Goal: Task Accomplishment & Management: Manage account settings

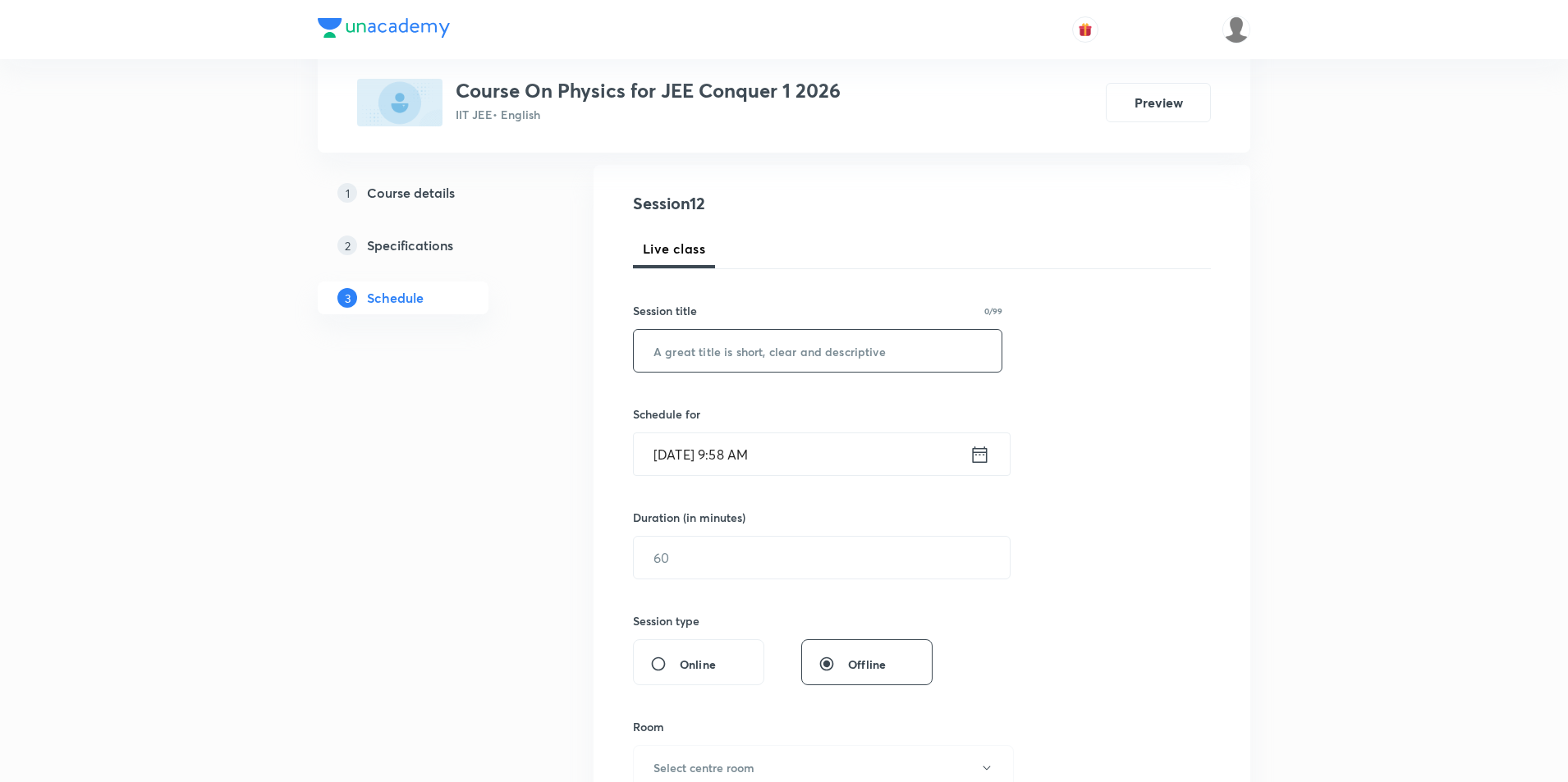
scroll to position [164, 0]
click at [703, 357] on input "text" at bounding box center [818, 350] width 368 height 41
type input "KTG"
click at [975, 453] on icon at bounding box center [979, 454] width 20 height 23
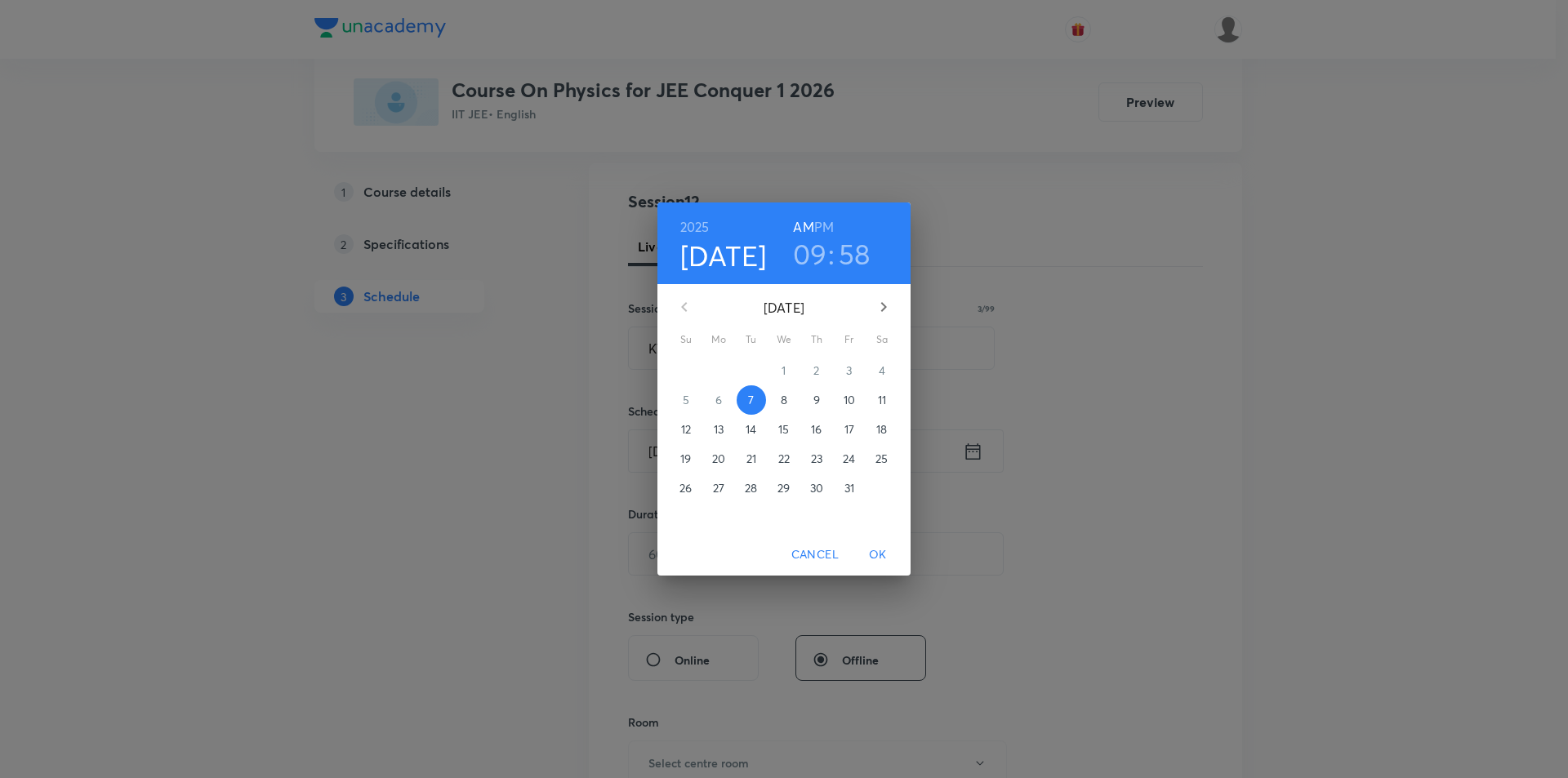
click at [820, 241] on h3 "09" at bounding box center [810, 254] width 34 height 34
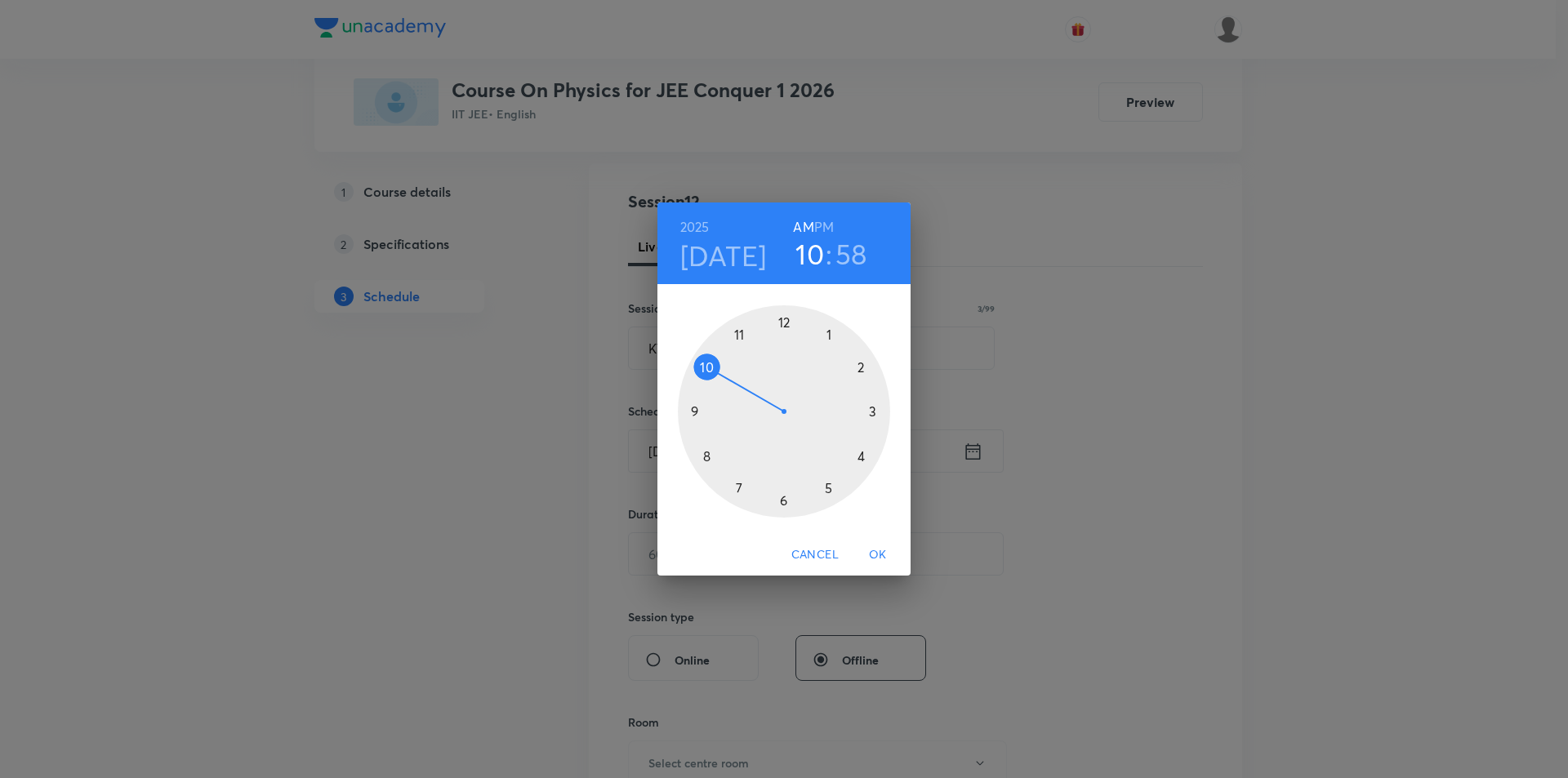
drag, startPoint x: 701, startPoint y: 403, endPoint x: 705, endPoint y: 375, distance: 28.3
click at [705, 375] on div at bounding box center [784, 412] width 213 height 213
drag, startPoint x: 761, startPoint y: 325, endPoint x: 823, endPoint y: 335, distance: 62.8
click at [823, 335] on div at bounding box center [784, 412] width 213 height 213
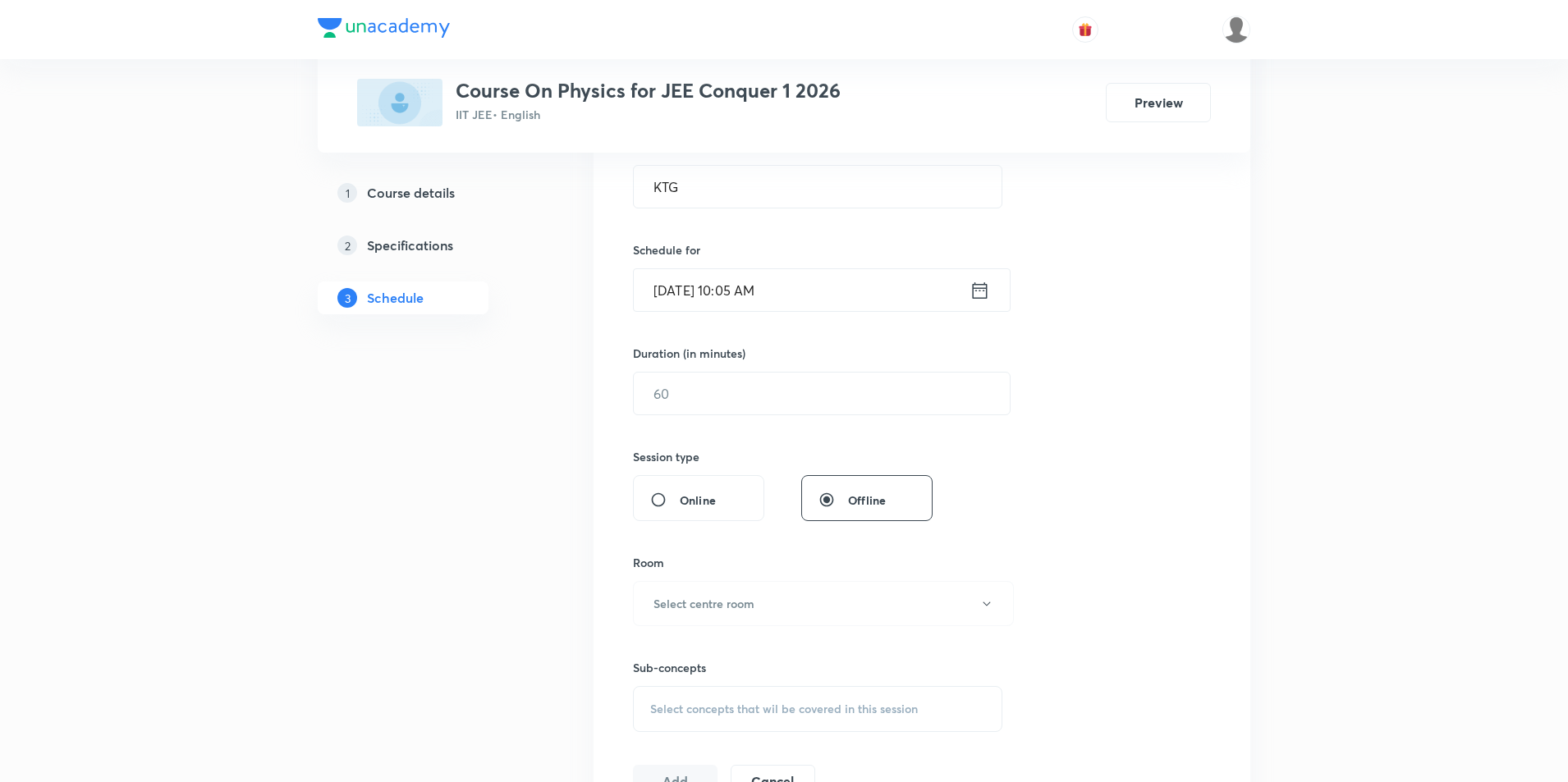
scroll to position [328, 0]
click at [716, 397] on input "text" at bounding box center [822, 392] width 376 height 41
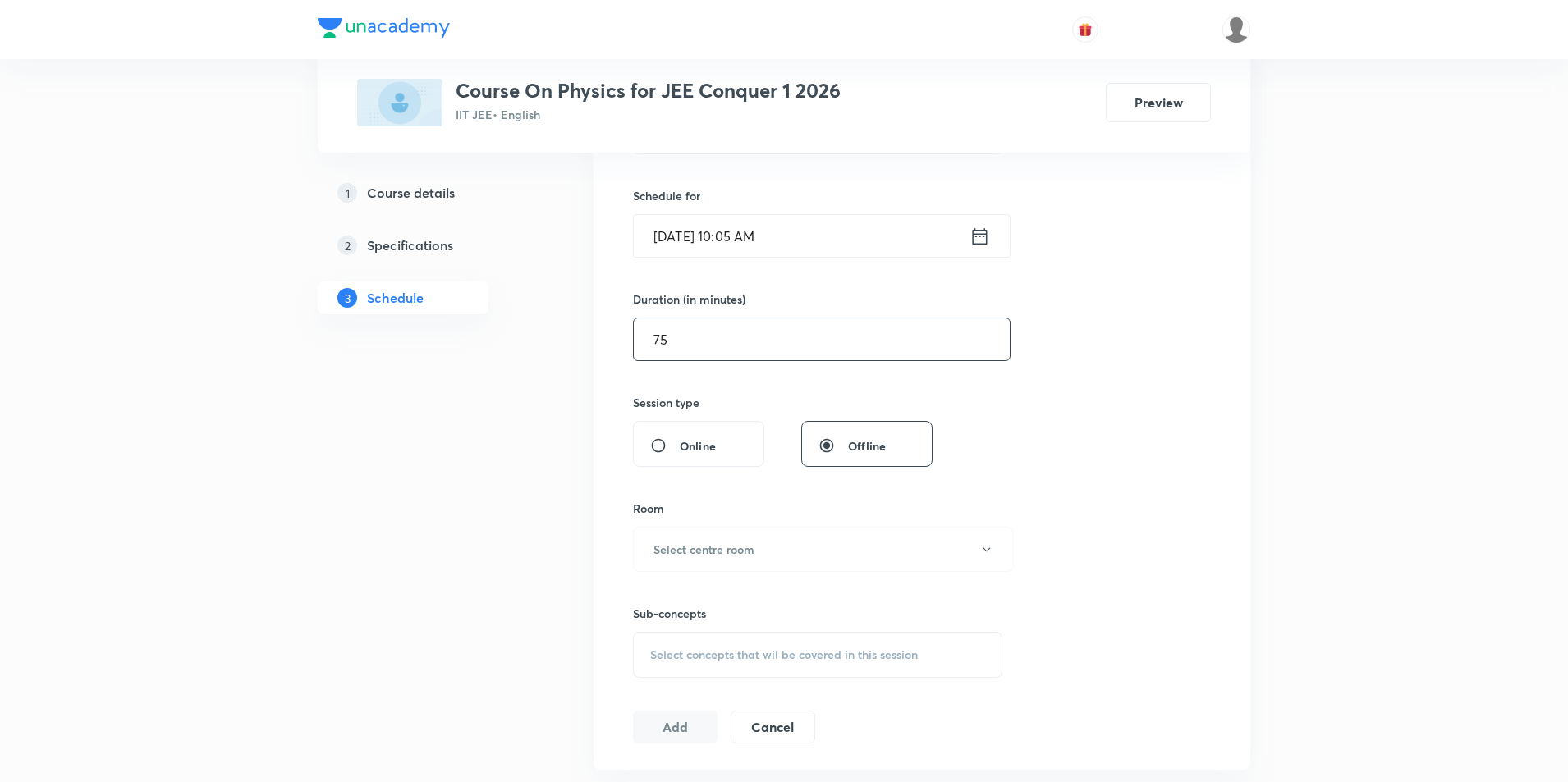
scroll to position [410, 0]
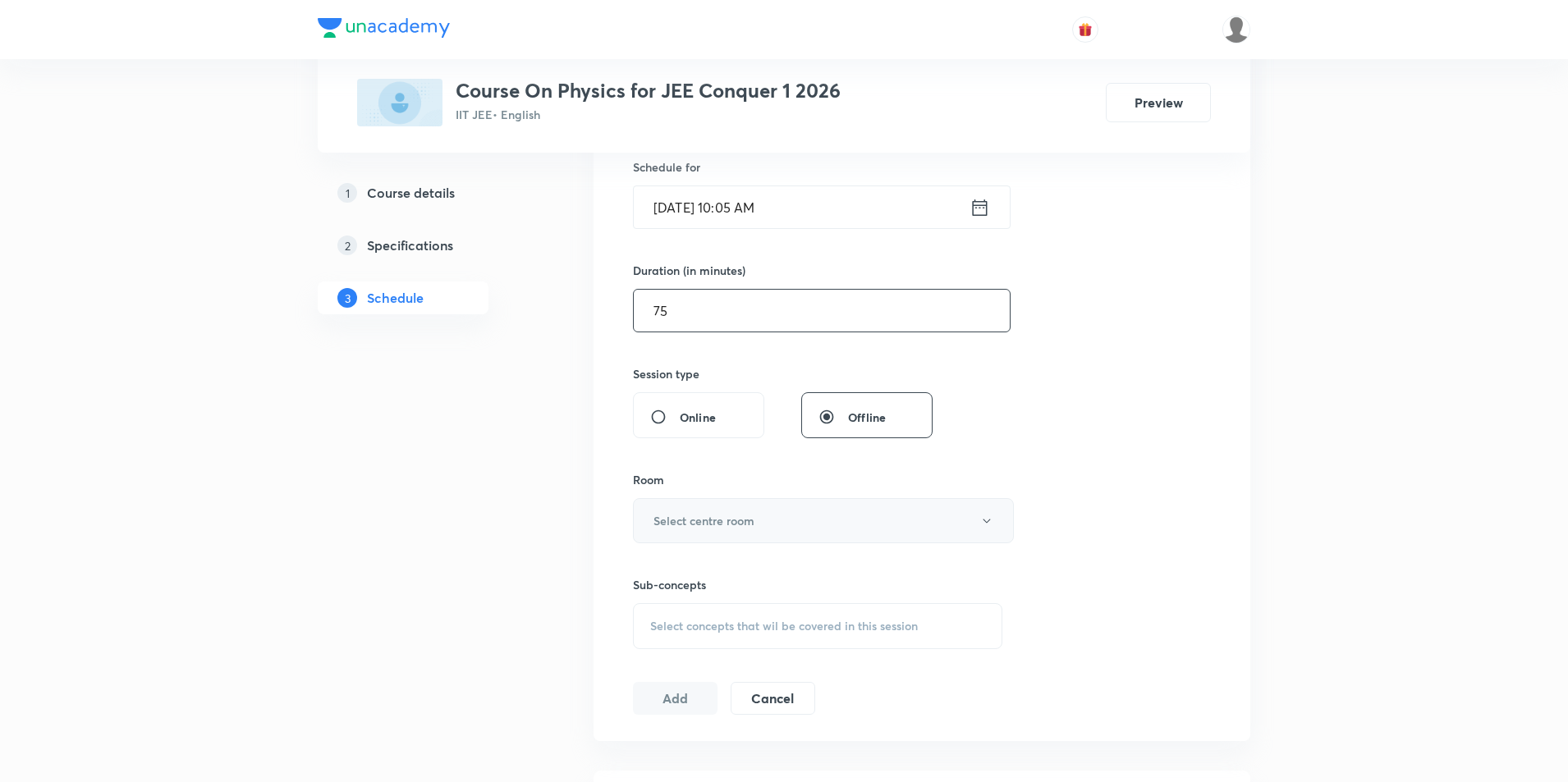
type input "75"
click at [731, 523] on h6 "Select centre room" at bounding box center [704, 521] width 101 height 18
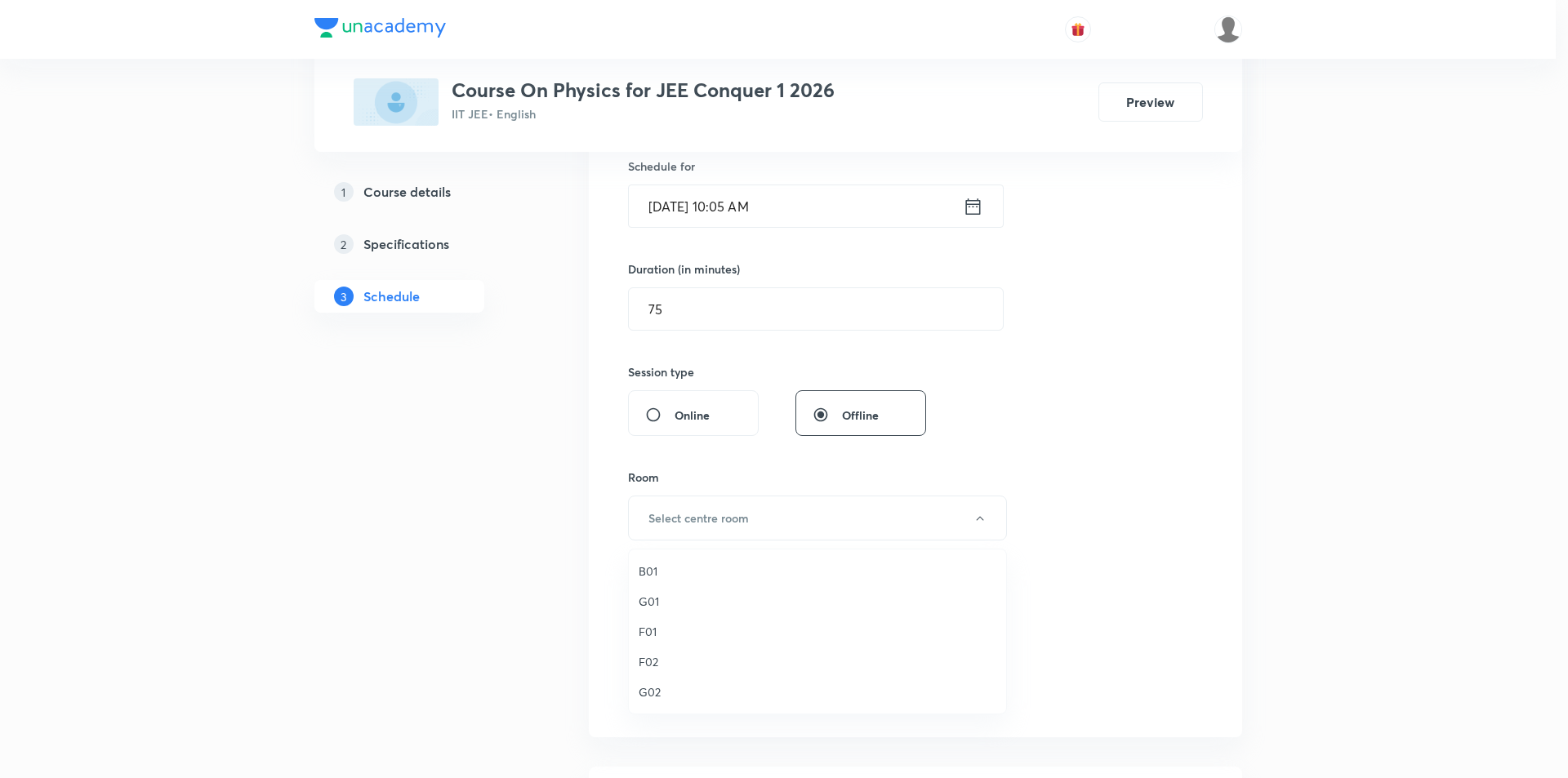
click at [645, 580] on li "B01" at bounding box center [818, 571] width 378 height 30
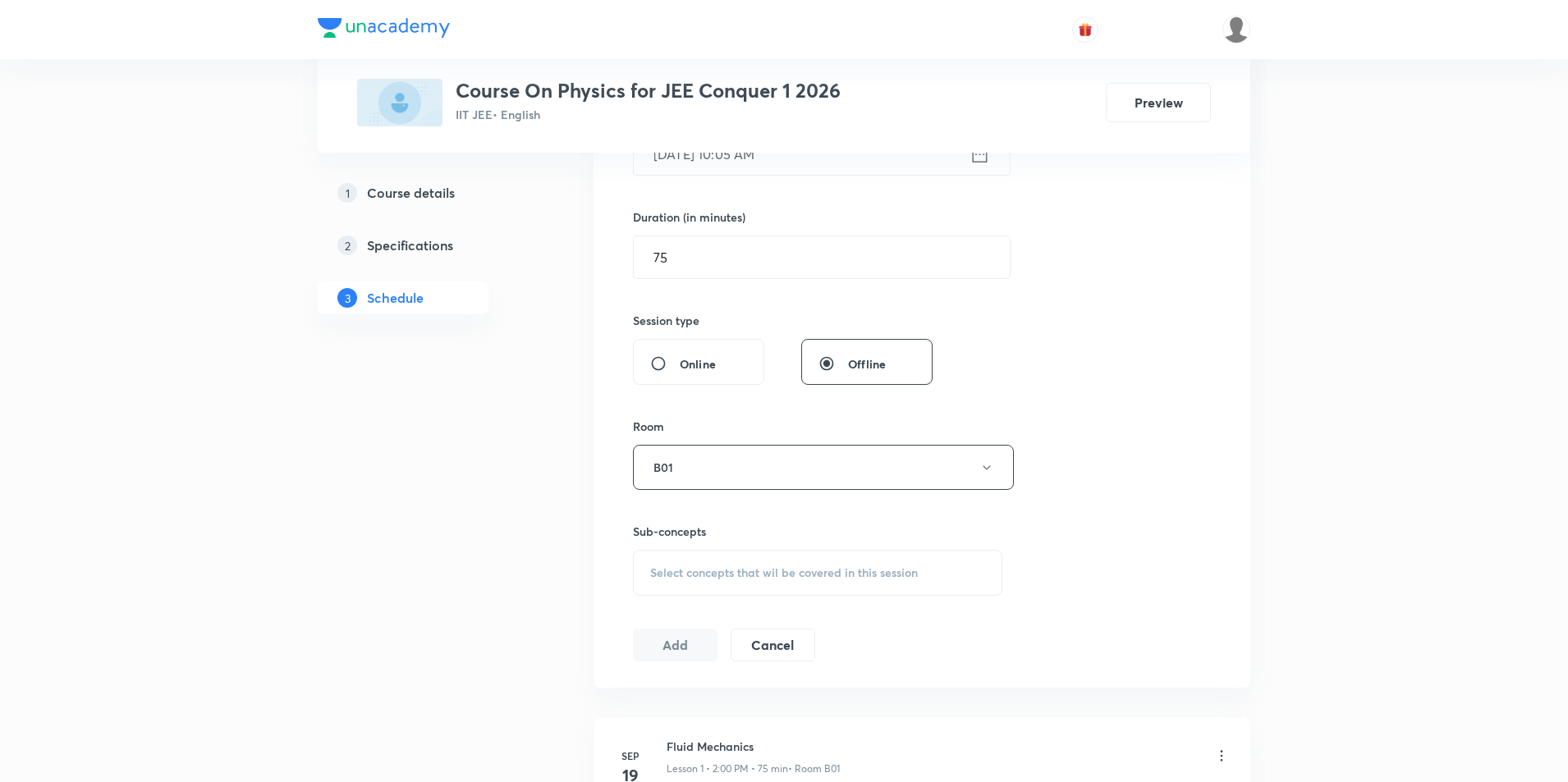
scroll to position [493, 0]
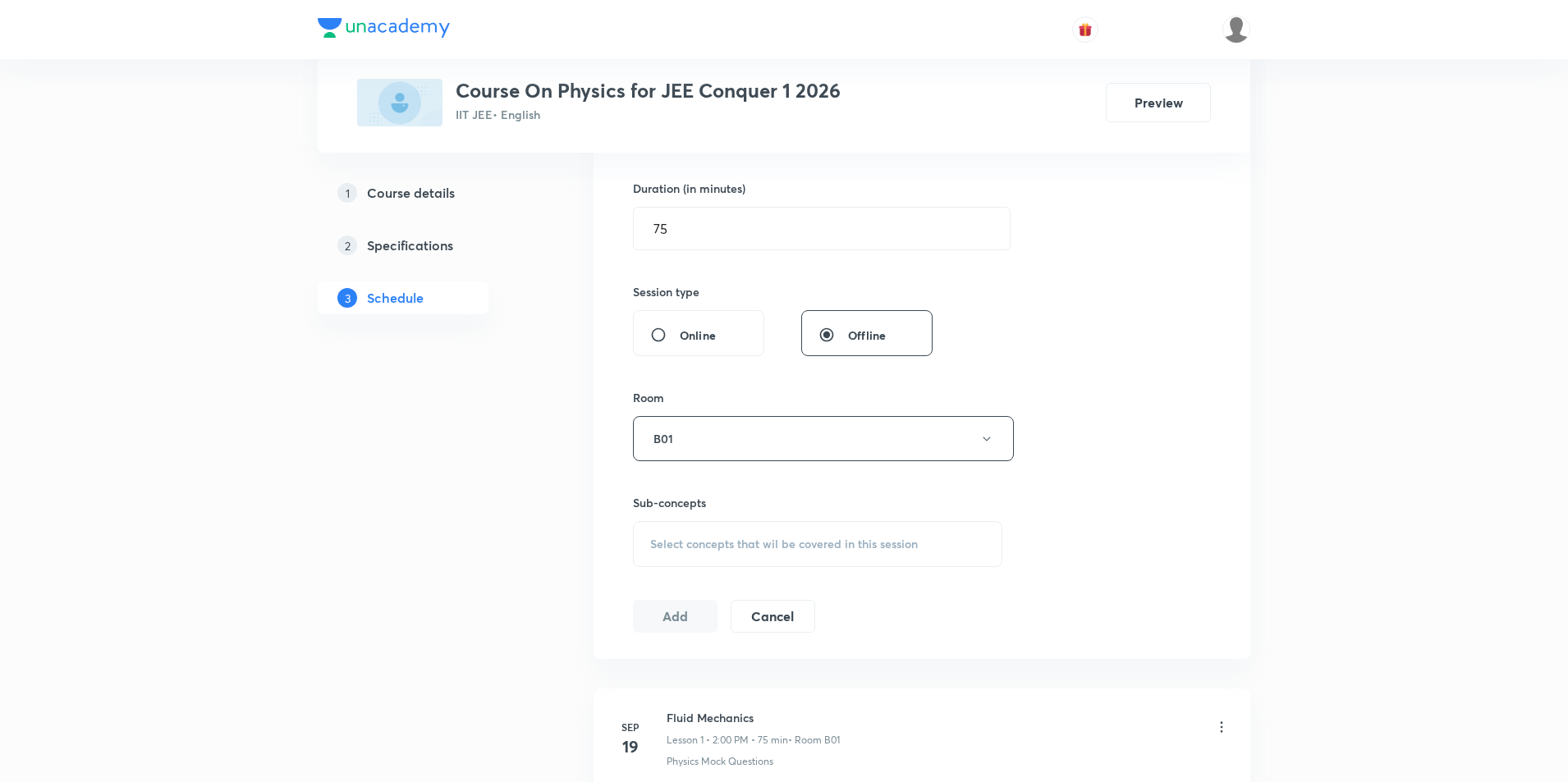
click at [859, 553] on div "Select concepts that wil be covered in this session" at bounding box center [818, 544] width 369 height 46
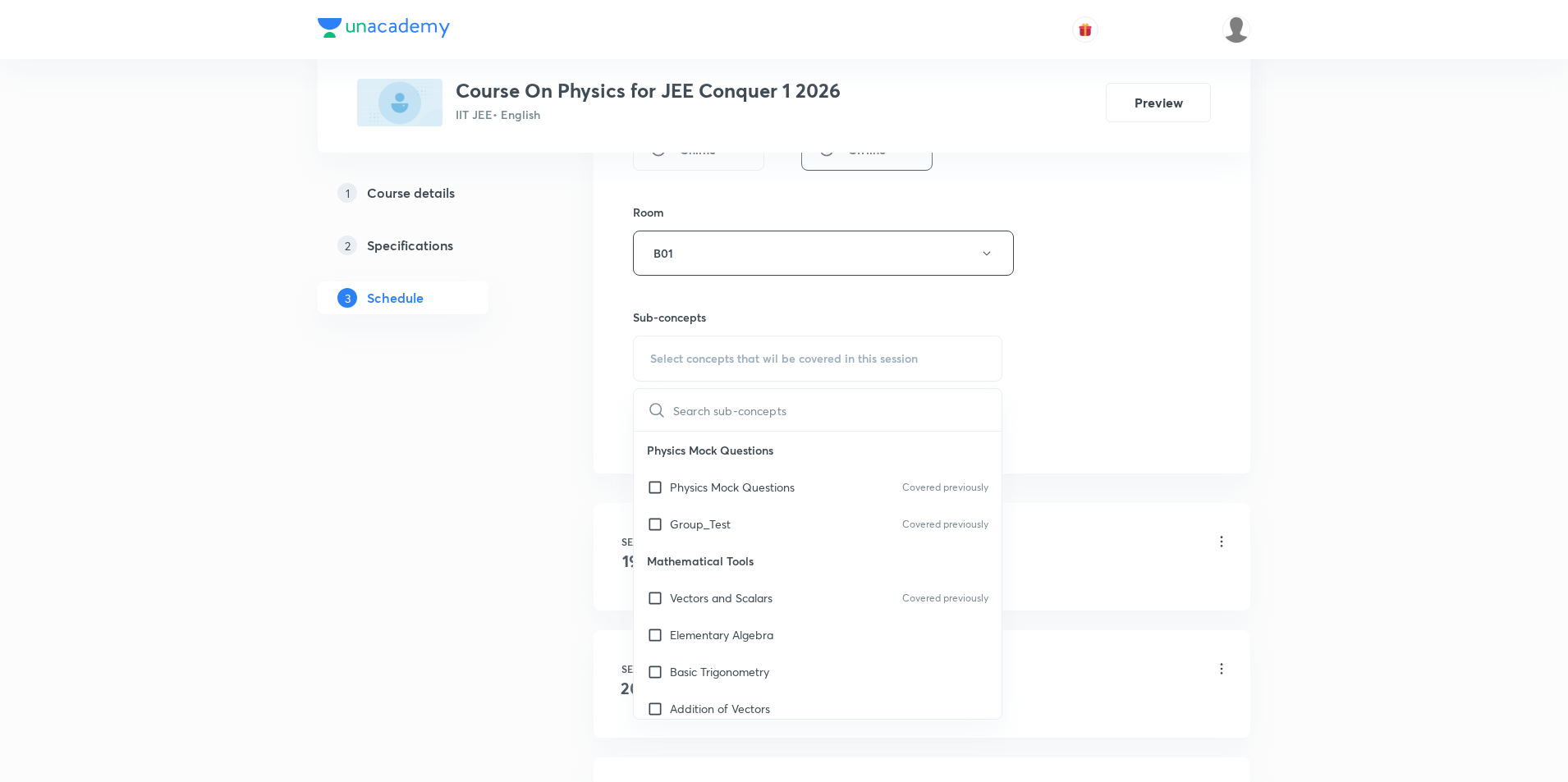
scroll to position [739, 0]
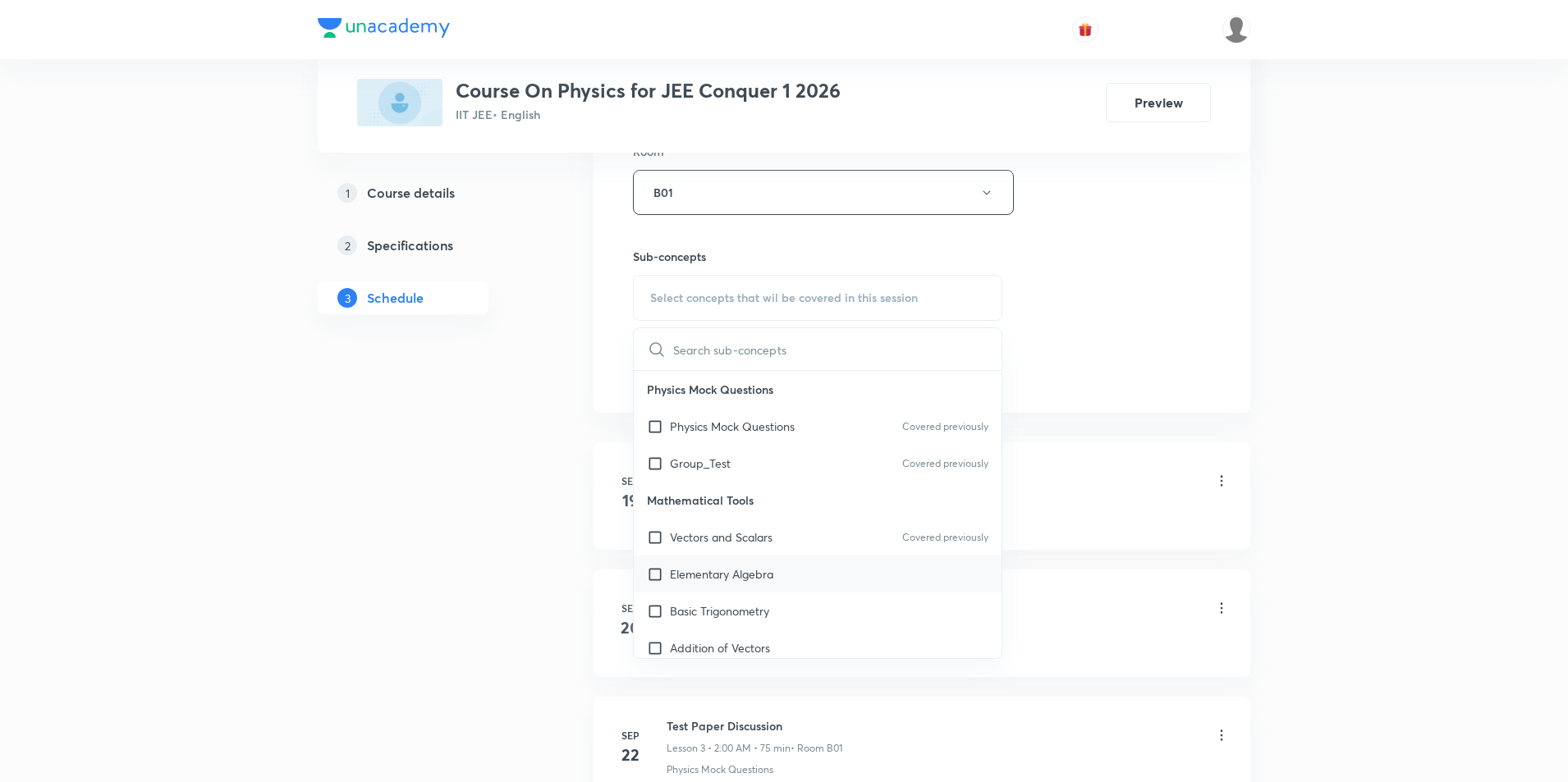
click at [658, 579] on input "checkbox" at bounding box center [659, 575] width 23 height 18
checkbox input "true"
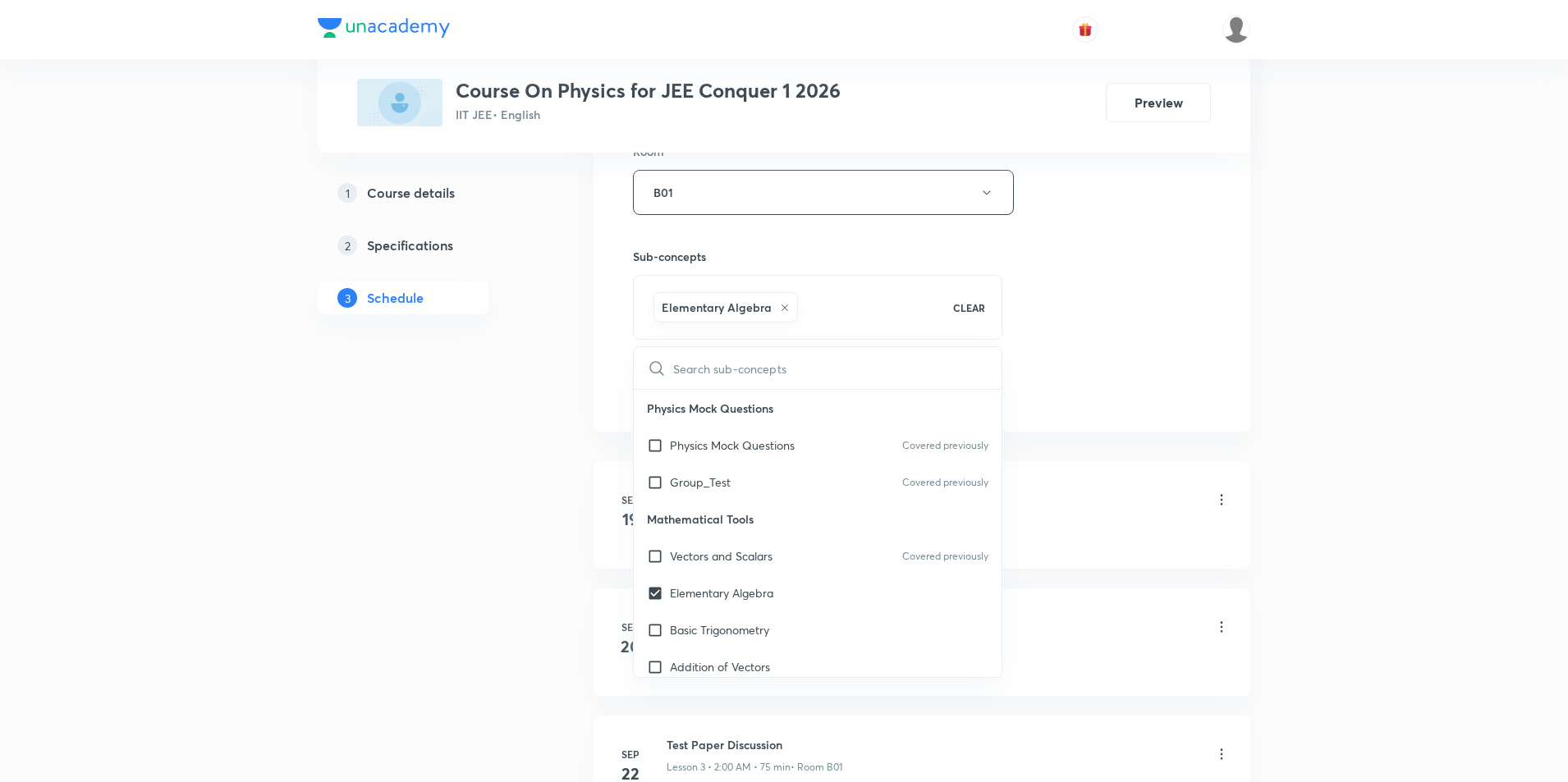
click at [1143, 395] on div "Session 12 Live class Session title 3/99 KTG ​ Schedule for Oct 7, 2025, 10:05 …" at bounding box center [922, 11] width 578 height 790
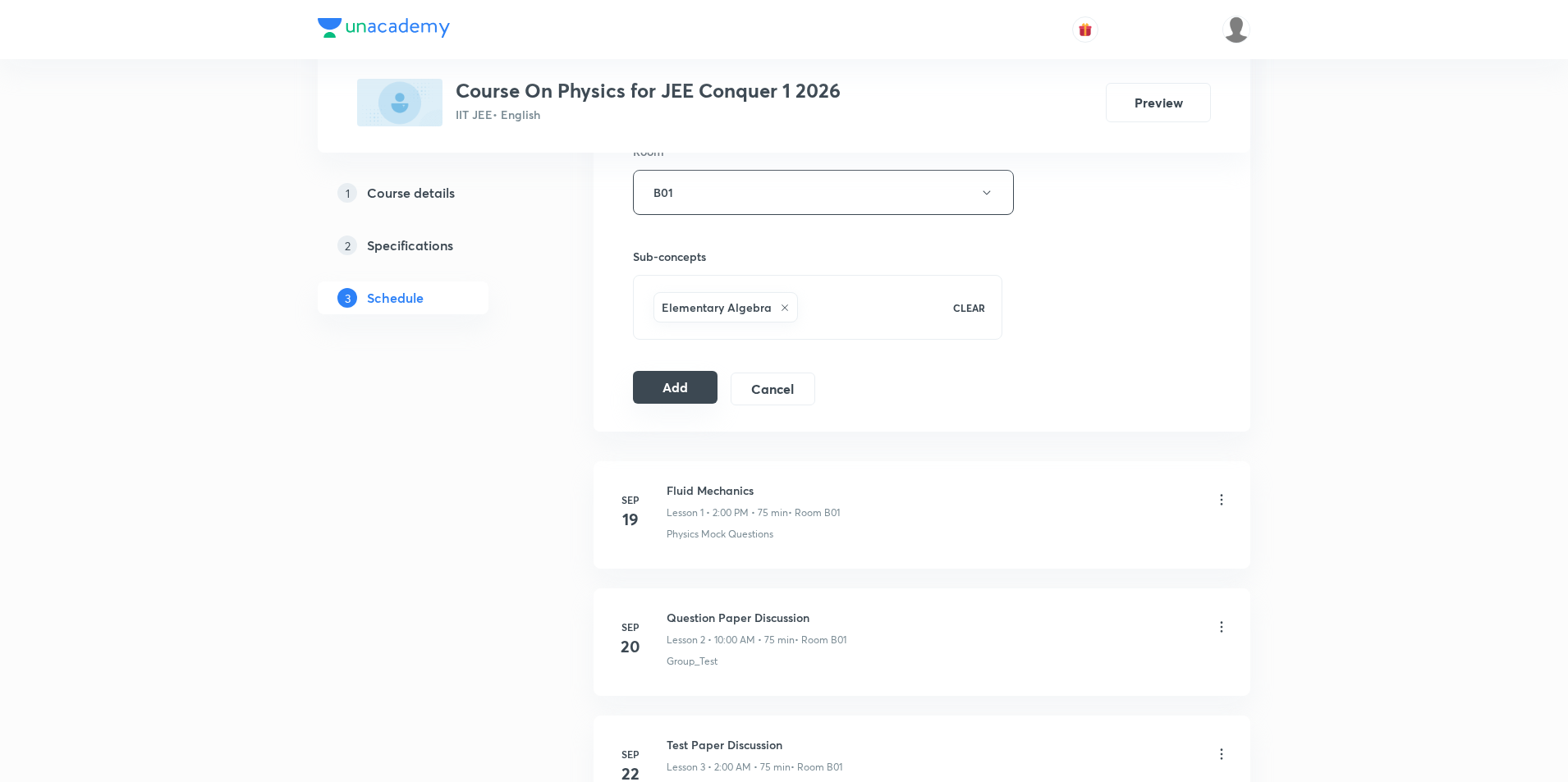
click at [676, 393] on button "Add" at bounding box center [675, 387] width 85 height 33
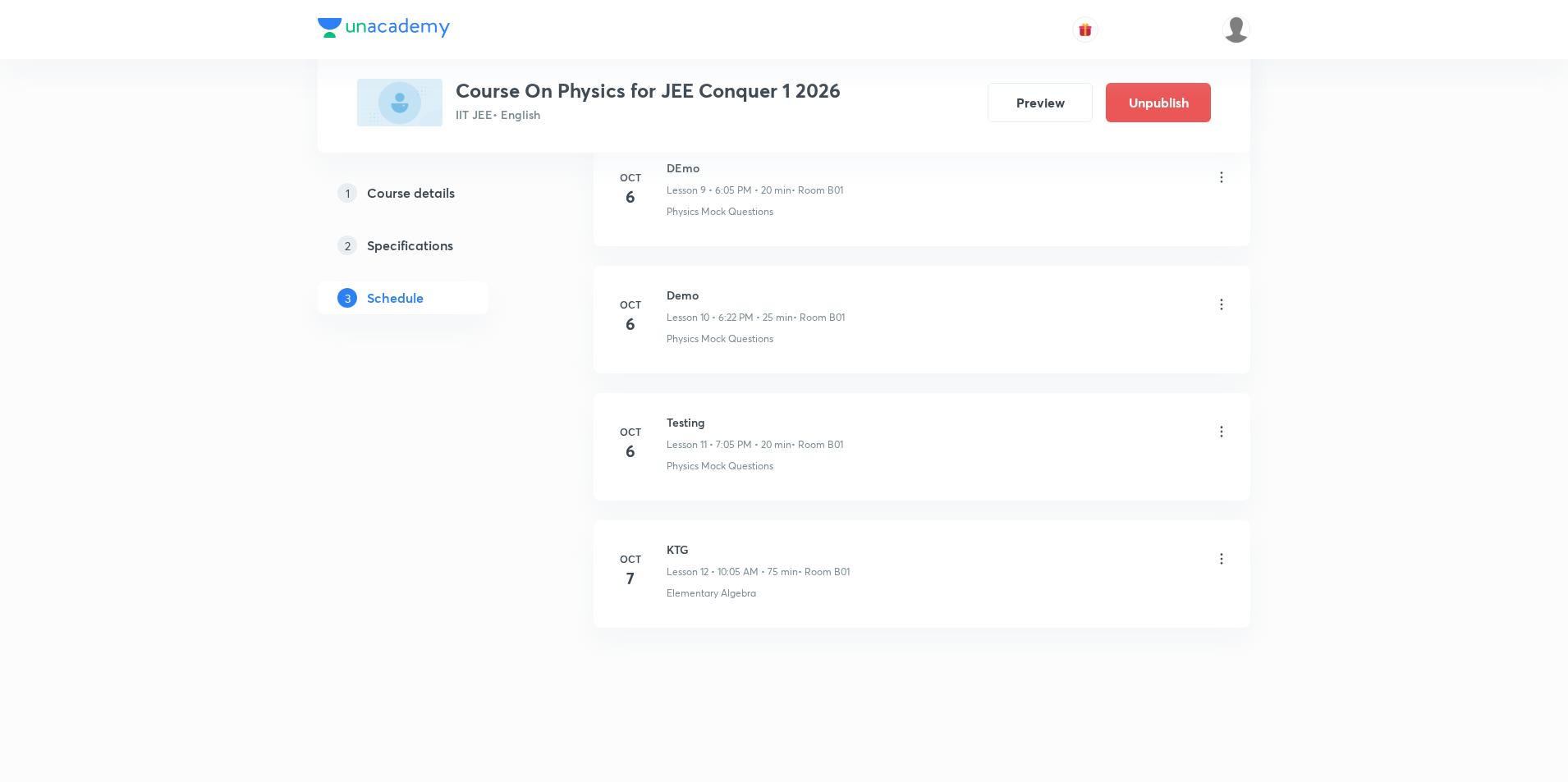
scroll to position [1223, 0]
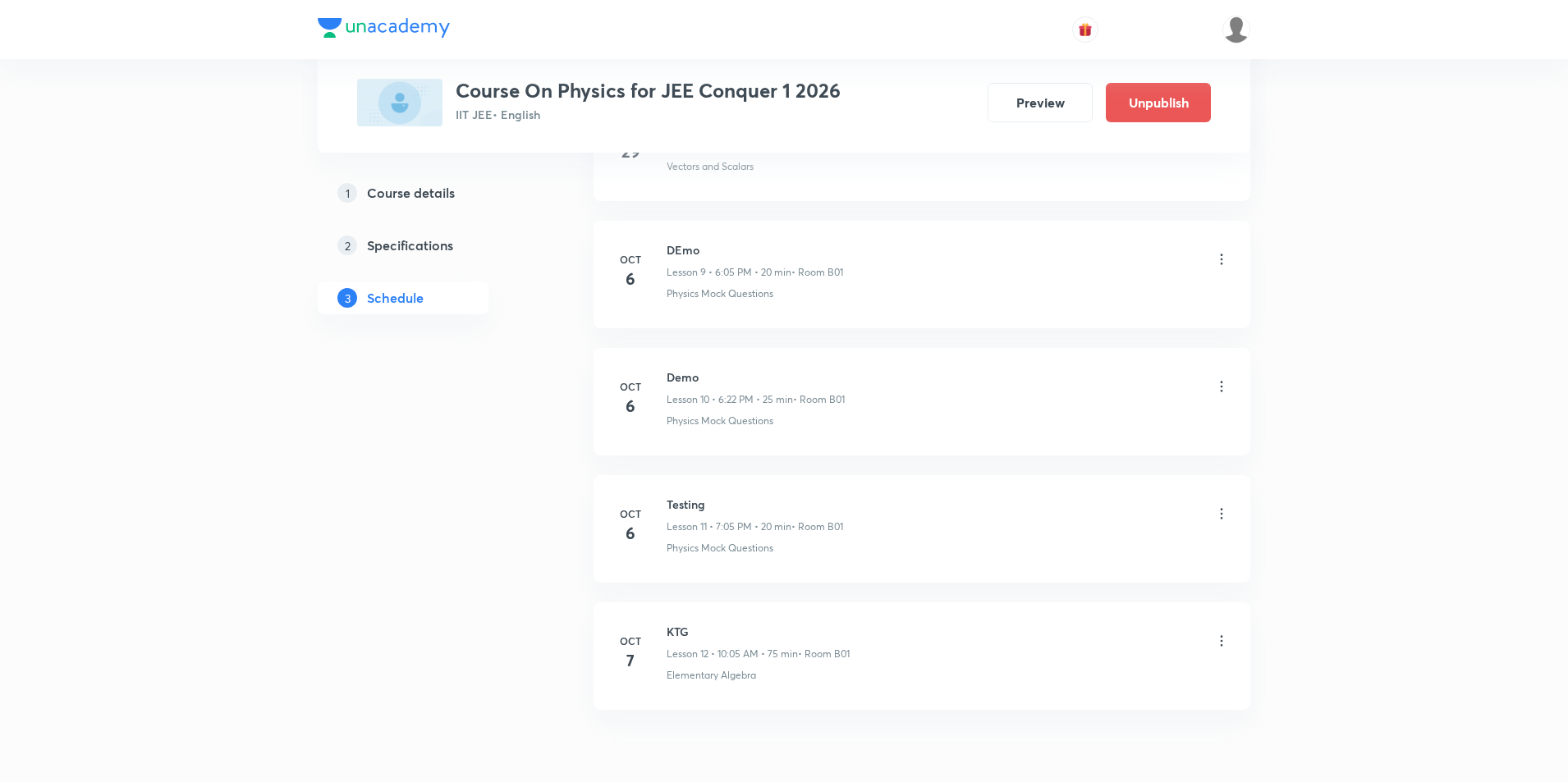
click at [1217, 261] on icon at bounding box center [1221, 259] width 17 height 17
click at [1273, 318] on div at bounding box center [788, 391] width 1576 height 782
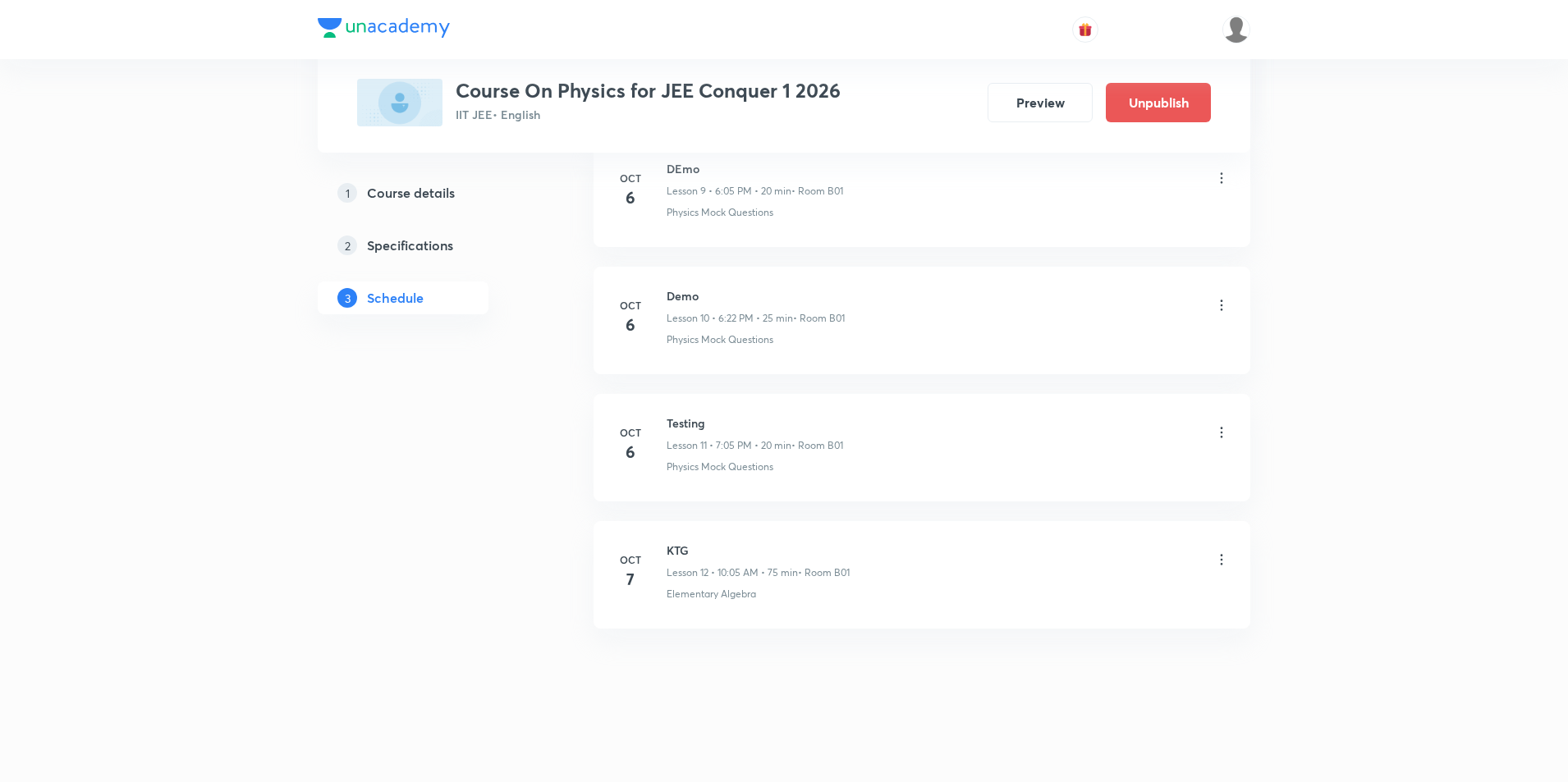
scroll to position [1305, 0]
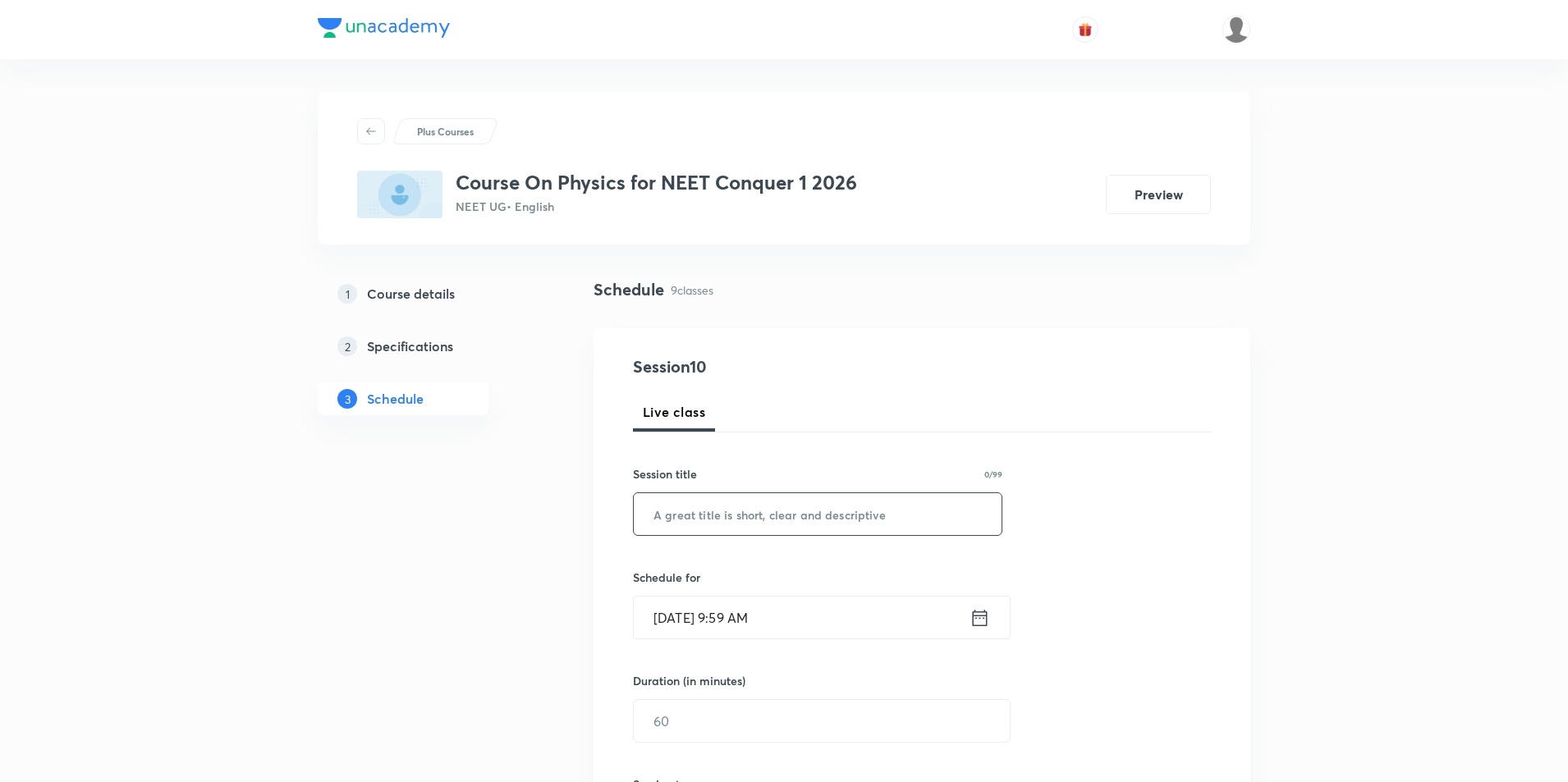
click at [810, 523] on input "text" at bounding box center [818, 514] width 368 height 41
type input "KTG"
click at [977, 623] on icon at bounding box center [979, 618] width 20 height 23
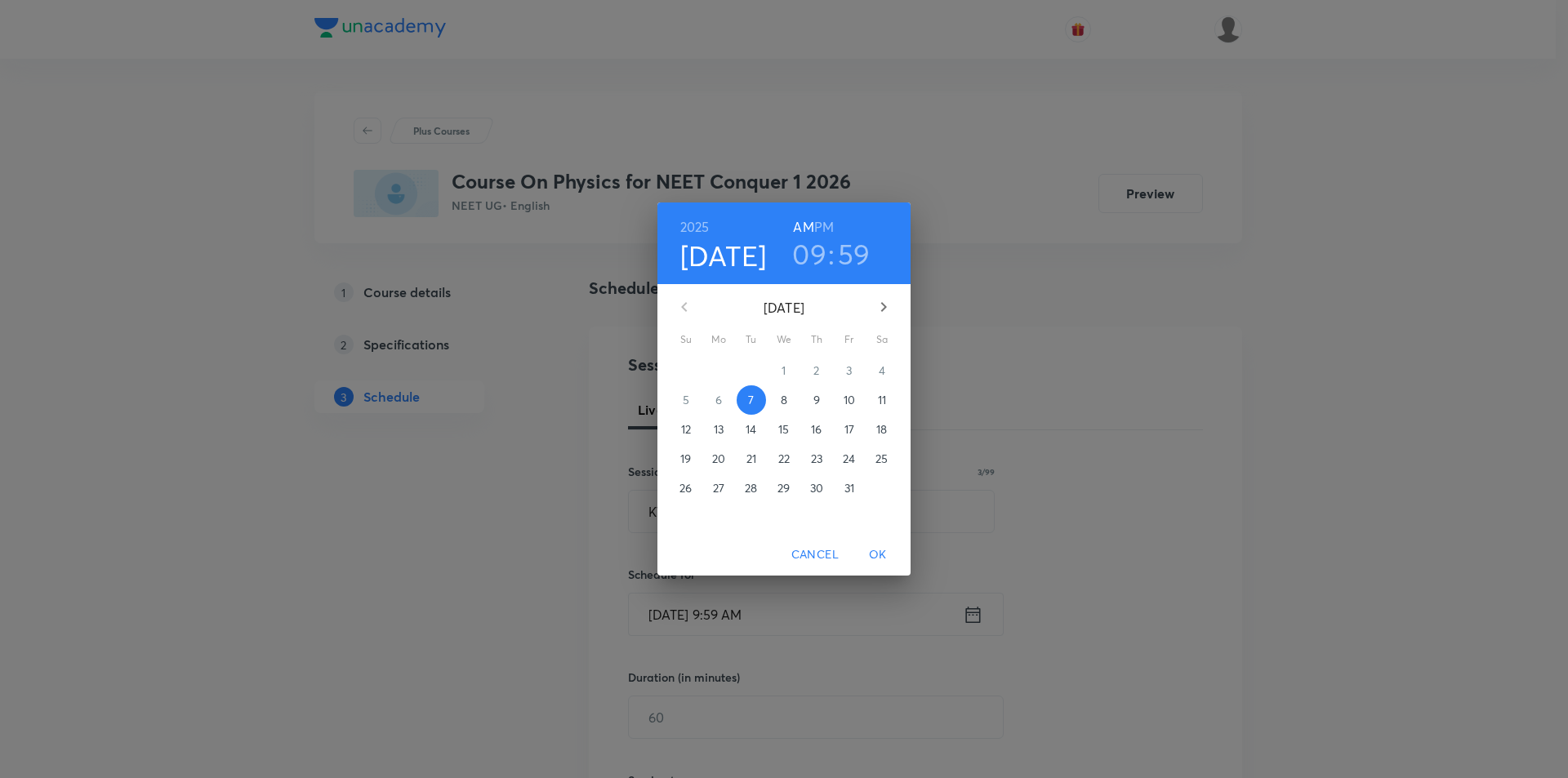
click at [813, 259] on h3 "09" at bounding box center [809, 254] width 34 height 34
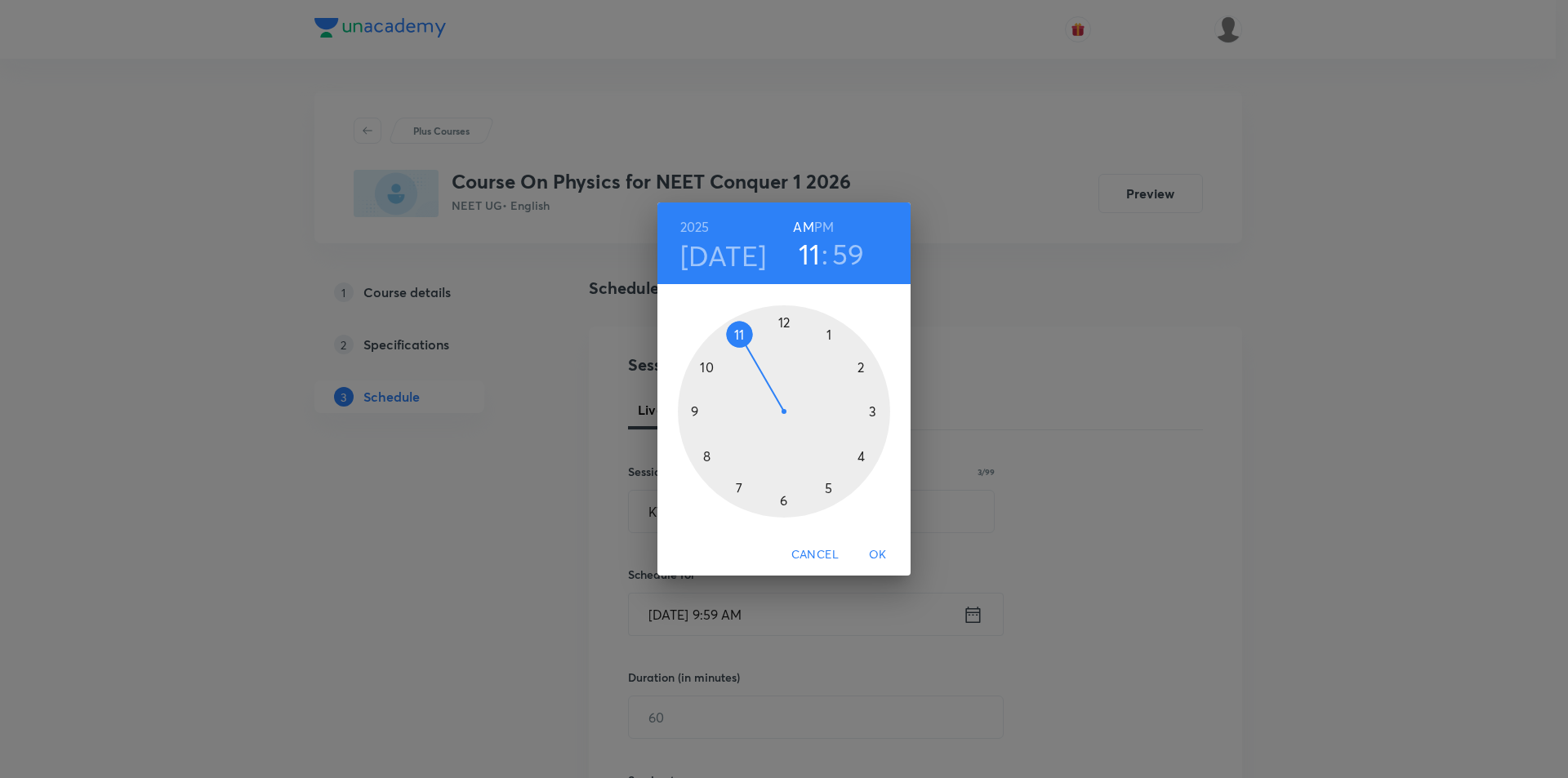
drag, startPoint x: 693, startPoint y: 414, endPoint x: 741, endPoint y: 352, distance: 78.4
click at [741, 352] on div at bounding box center [784, 412] width 213 height 213
drag, startPoint x: 773, startPoint y: 326, endPoint x: 702, endPoint y: 414, distance: 113.1
click at [702, 414] on div at bounding box center [784, 412] width 213 height 213
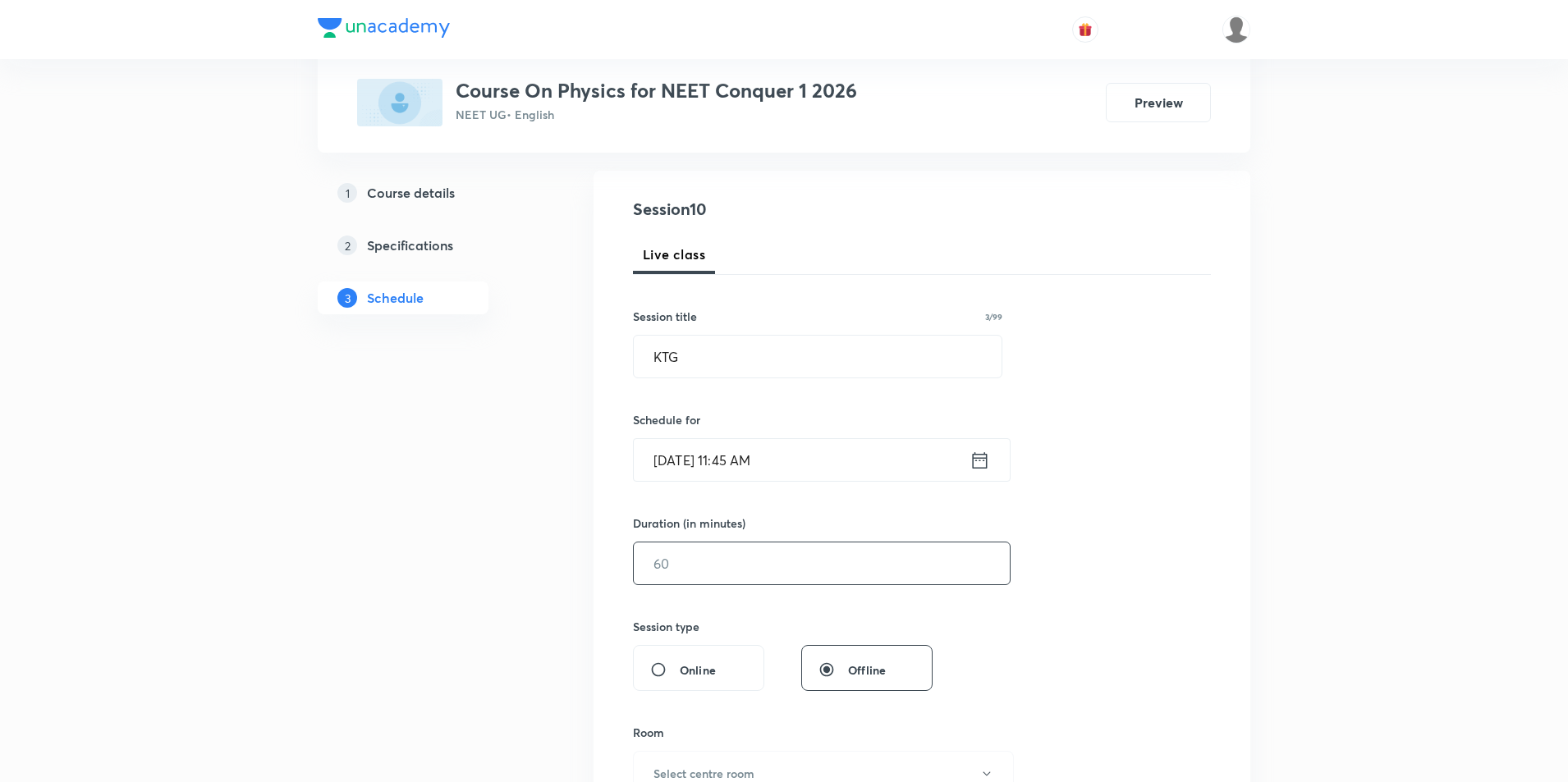
scroll to position [164, 0]
click at [750, 568] on input "text" at bounding box center [822, 556] width 376 height 41
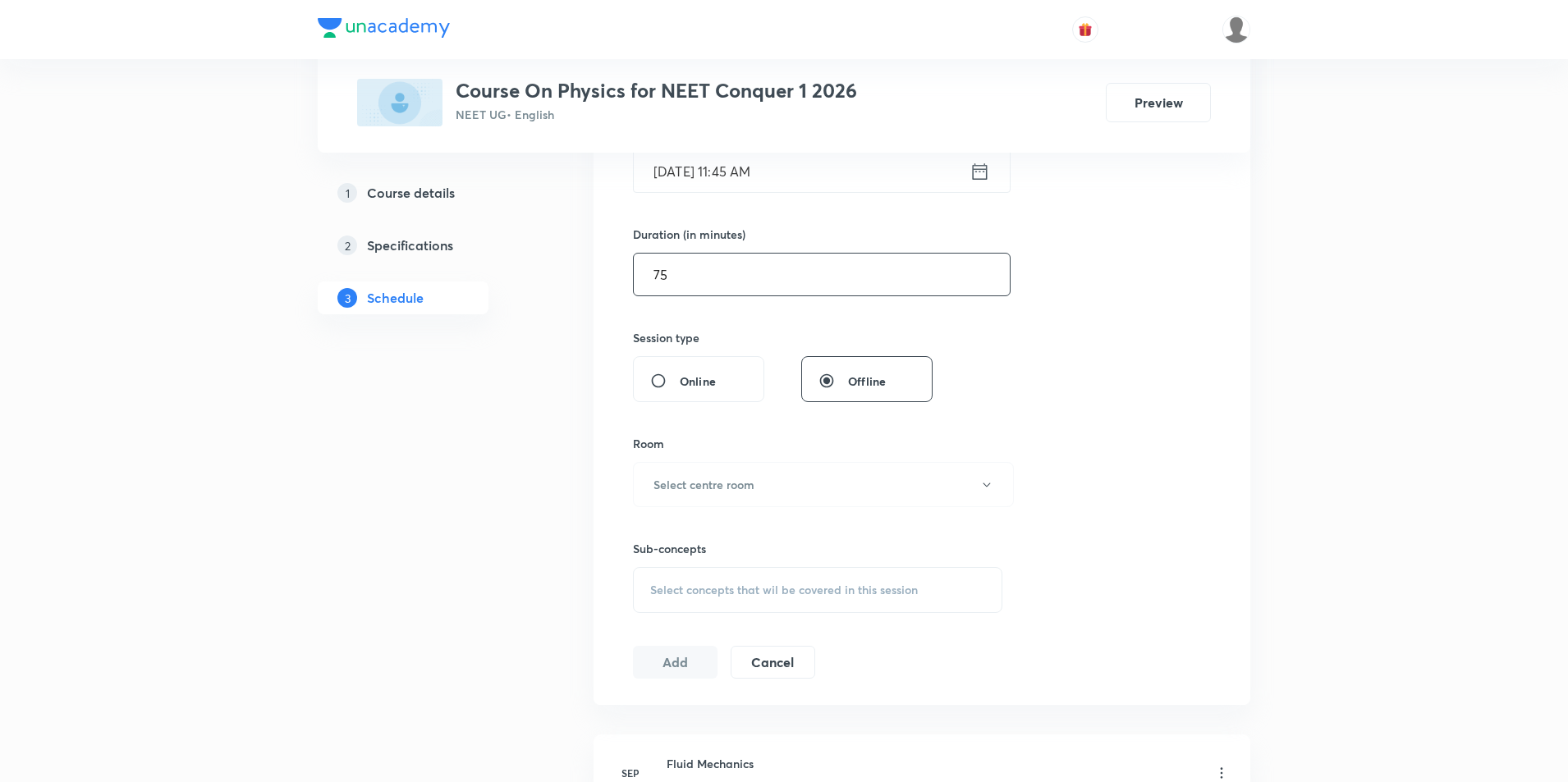
scroll to position [493, 0]
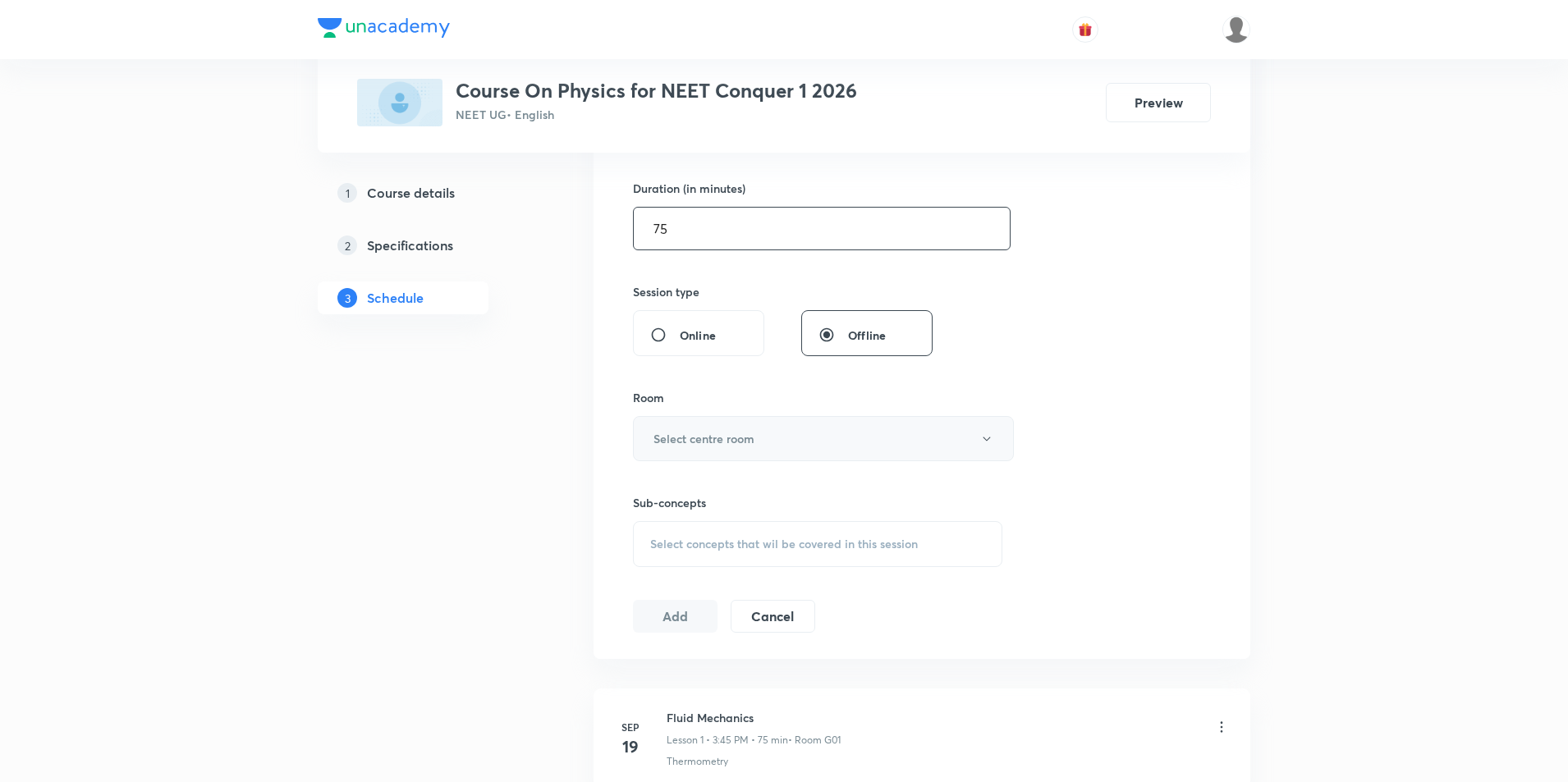
type input "75"
click at [741, 437] on h6 "Select centre room" at bounding box center [704, 439] width 101 height 18
click at [657, 526] on span "G01" at bounding box center [821, 523] width 359 height 18
click at [846, 544] on span "Select concepts that wil be covered in this session" at bounding box center [783, 544] width 268 height 13
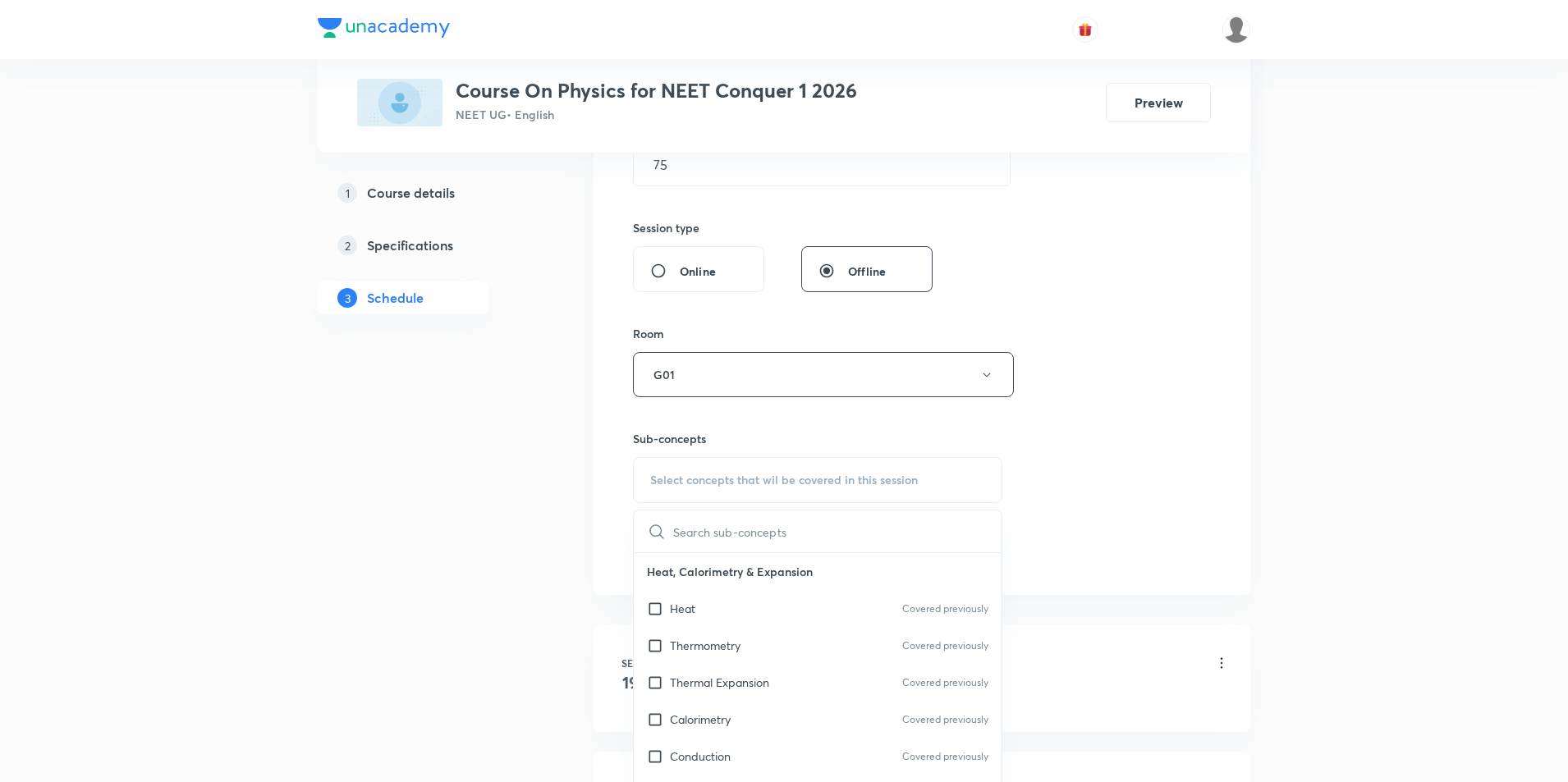
scroll to position [657, 0]
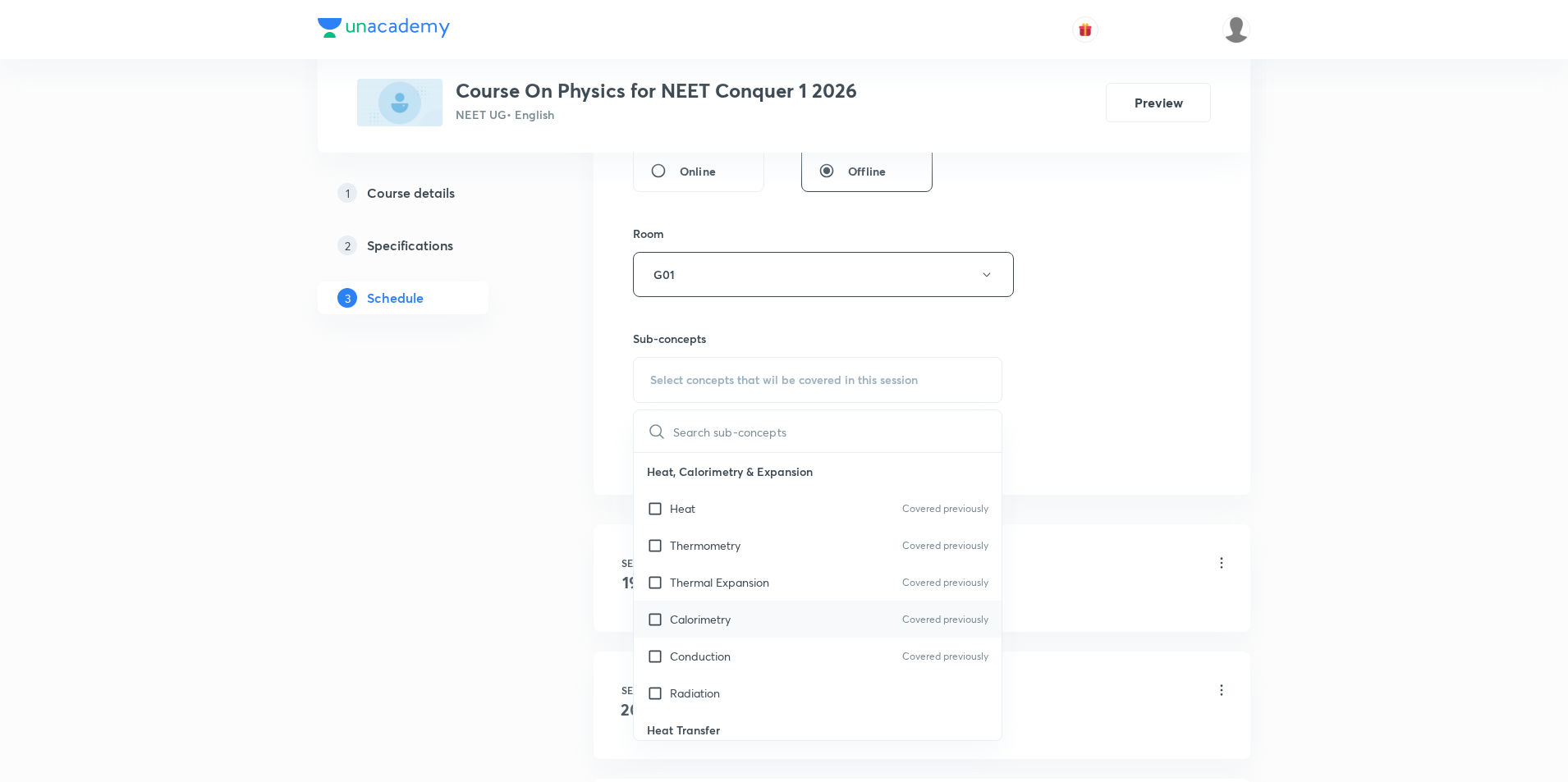
click at [650, 622] on input "checkbox" at bounding box center [659, 620] width 23 height 18
checkbox input "true"
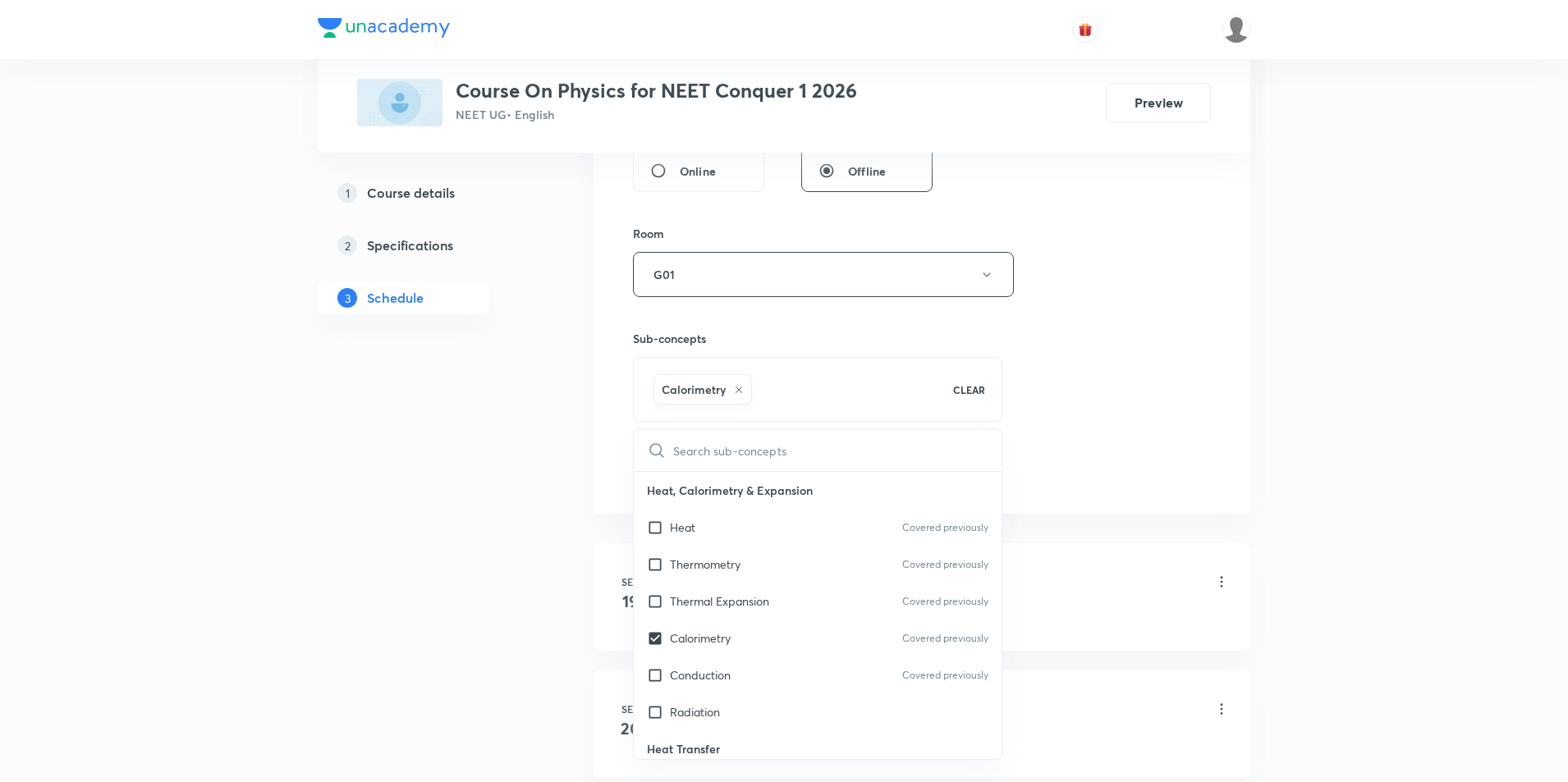
click at [1040, 582] on div "Fluid Mechanics Lesson 1 • 3:45 PM • 75 min • Room G01" at bounding box center [948, 583] width 563 height 39
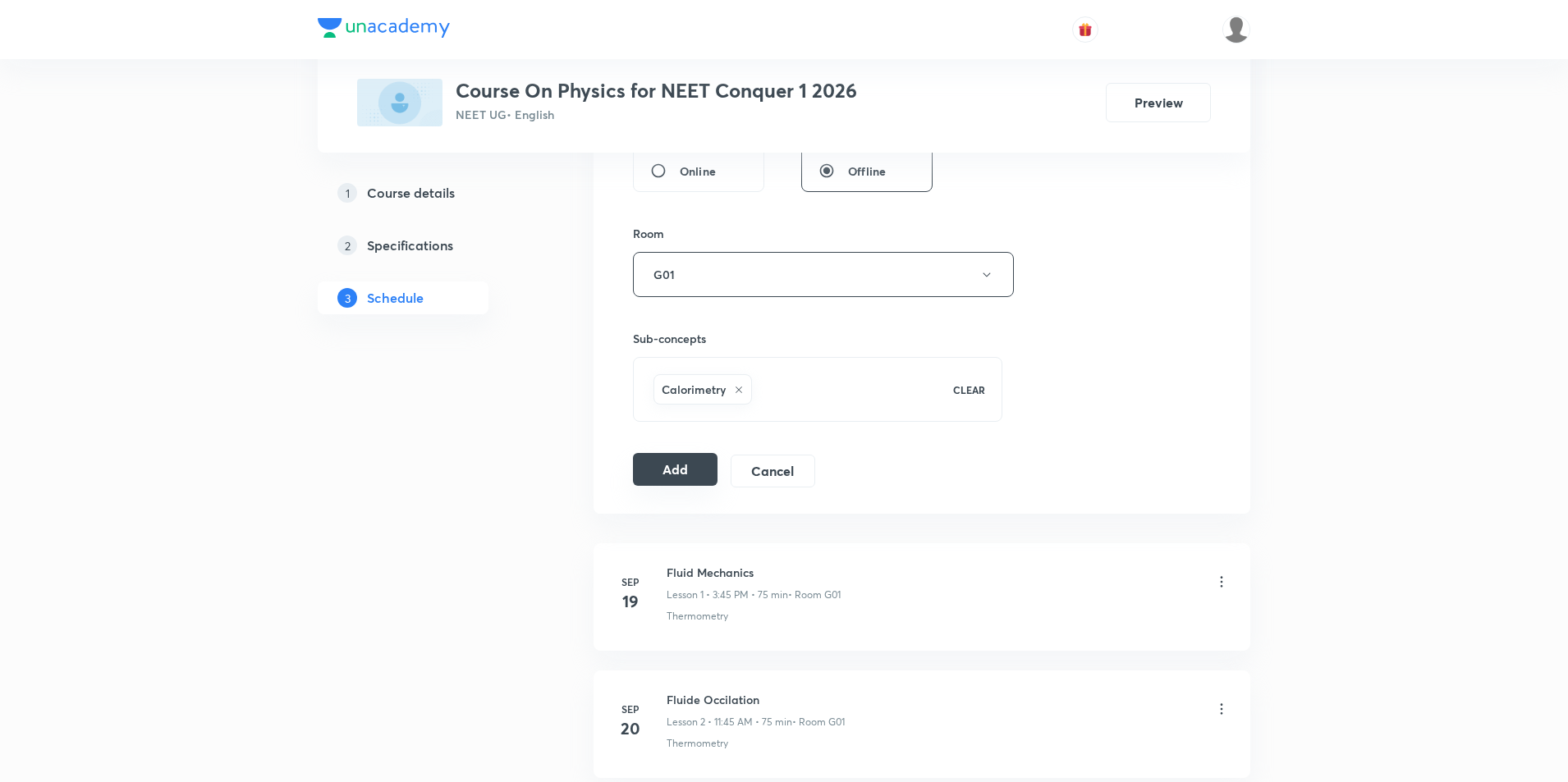
click at [652, 473] on button "Add" at bounding box center [675, 469] width 85 height 33
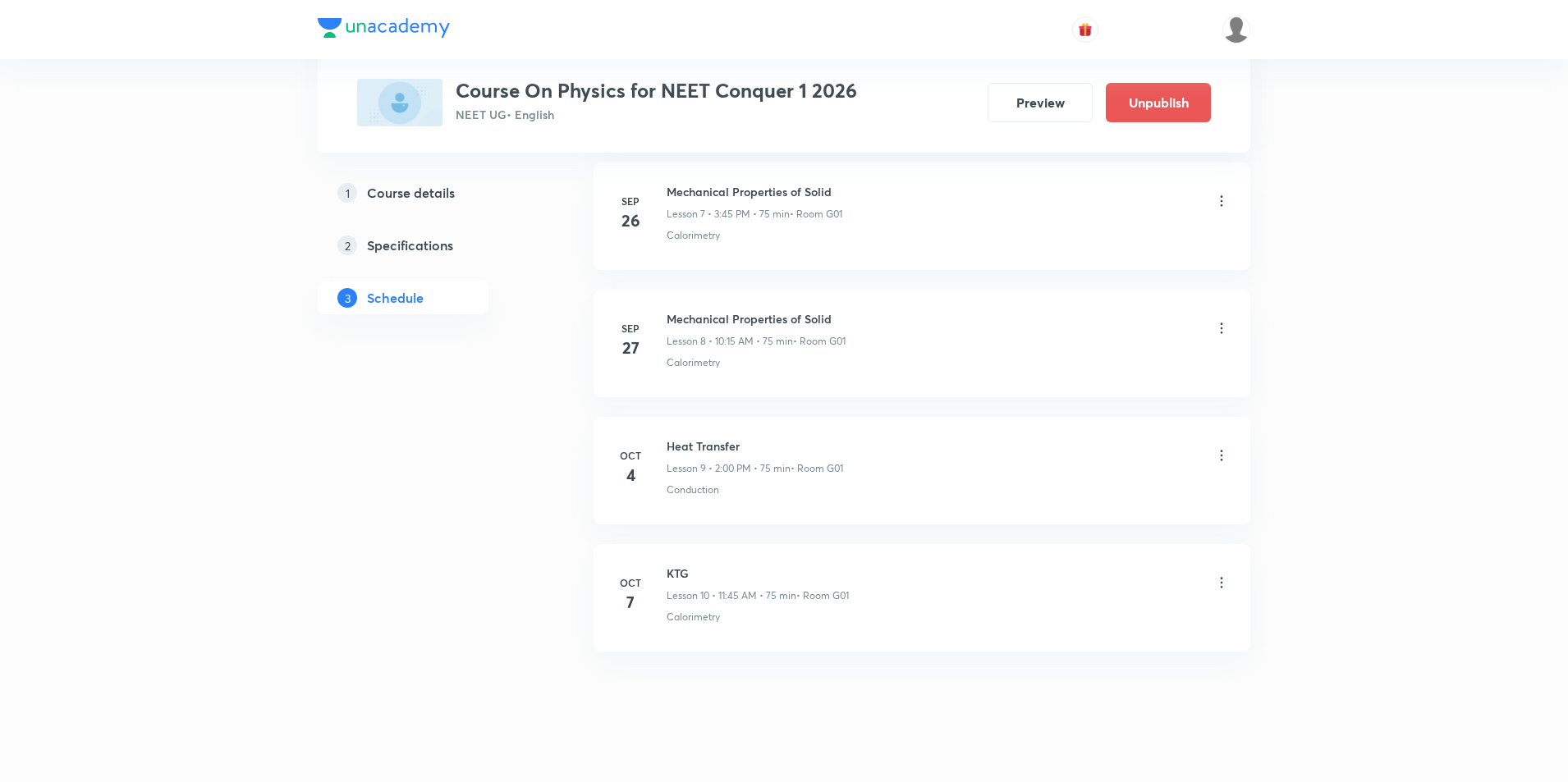
scroll to position [1051, 0]
